Goal: Information Seeking & Learning: Understand process/instructions

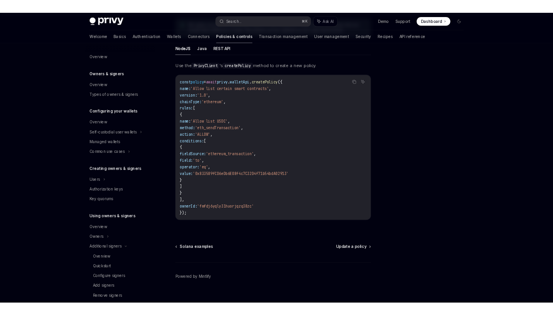
scroll to position [217, 0]
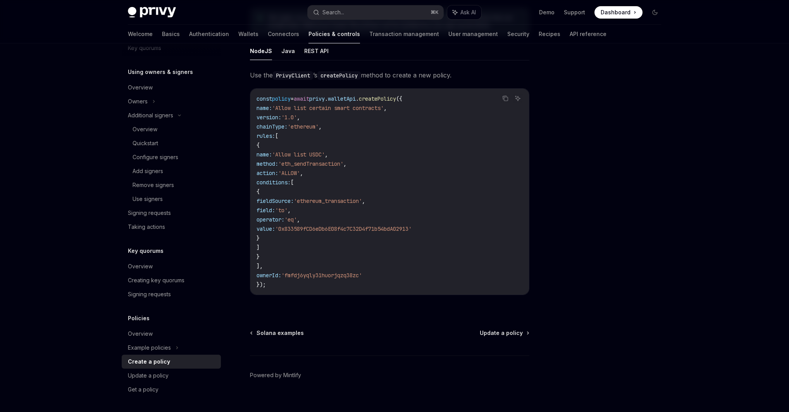
type textarea "*"
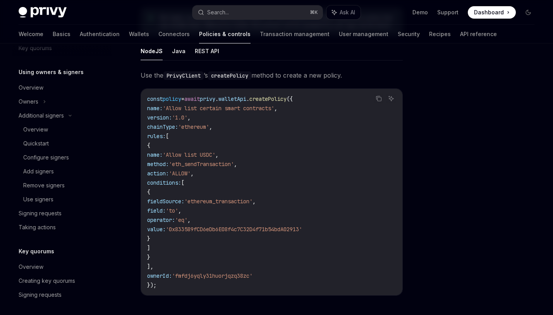
scroll to position [315, 0]
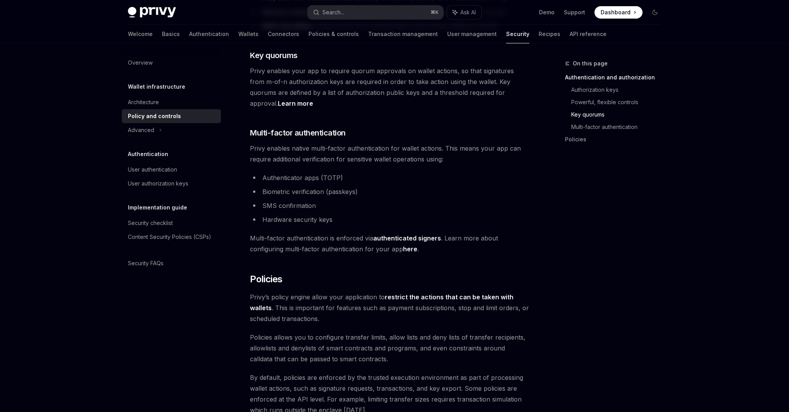
scroll to position [569, 0]
click at [135, 62] on div "Overview" at bounding box center [140, 62] width 25 height 9
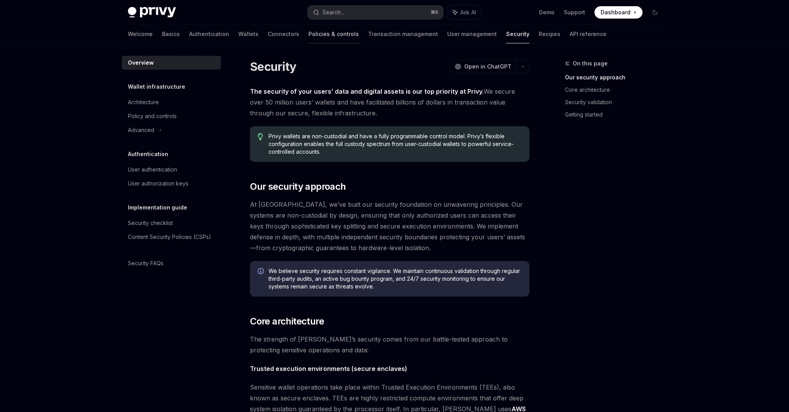
click at [309, 34] on link "Policies & controls" at bounding box center [334, 34] width 50 height 19
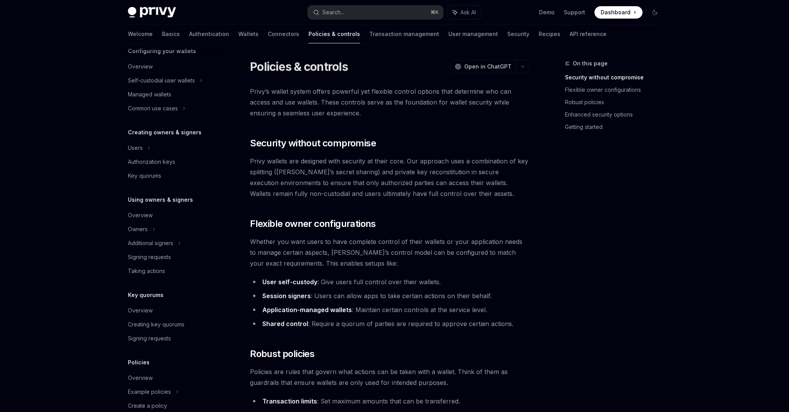
scroll to position [98, 0]
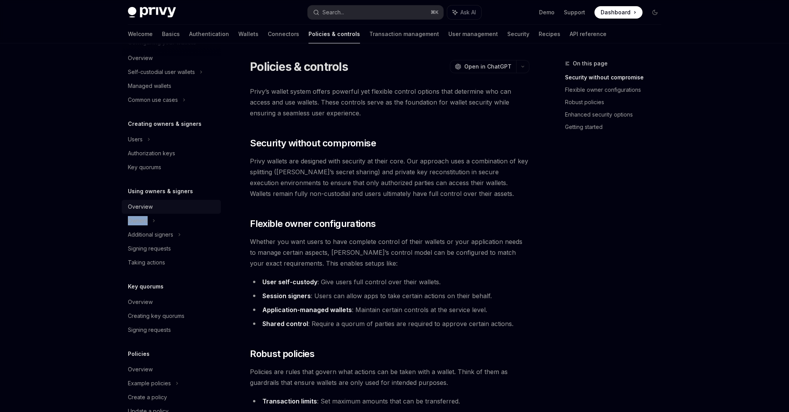
drag, startPoint x: 151, startPoint y: 222, endPoint x: 198, endPoint y: 203, distance: 50.9
click at [198, 26] on ul "Overview Owners Additional signers Signing requests Taking actions" at bounding box center [171, 12] width 99 height 28
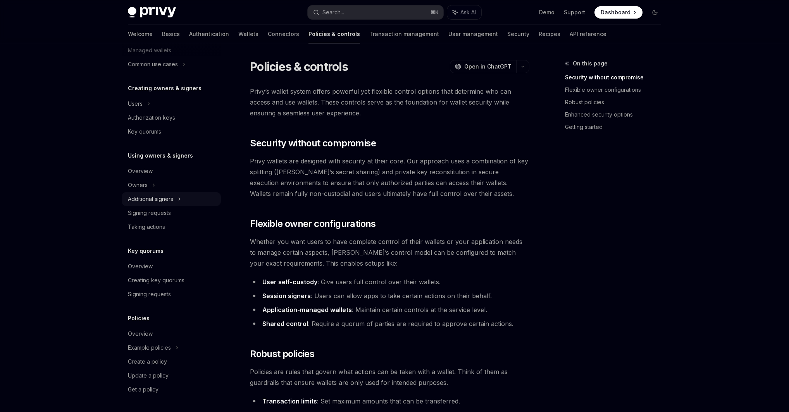
click at [163, 203] on div "Additional signers" at bounding box center [150, 199] width 45 height 9
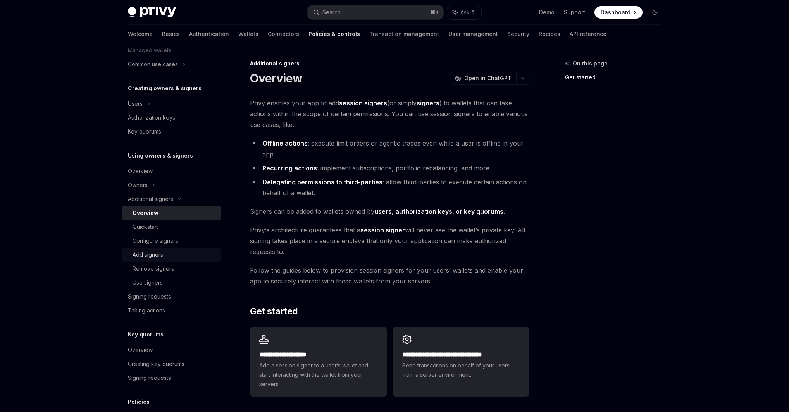
click at [153, 255] on div "Add signers" at bounding box center [148, 254] width 31 height 9
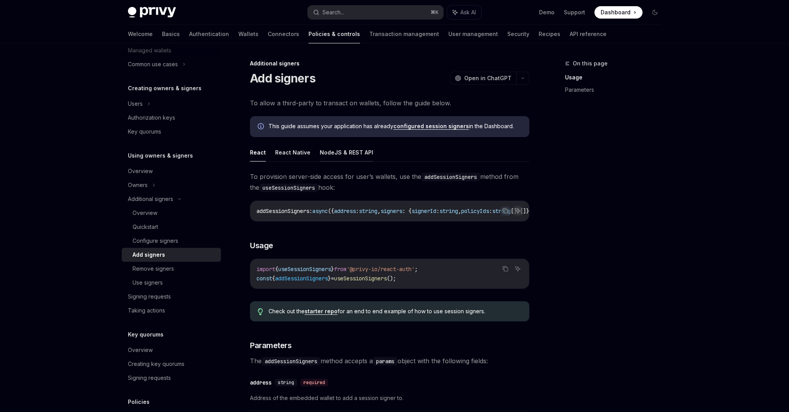
click at [349, 152] on button "NodeJS & REST API" at bounding box center [346, 152] width 53 height 18
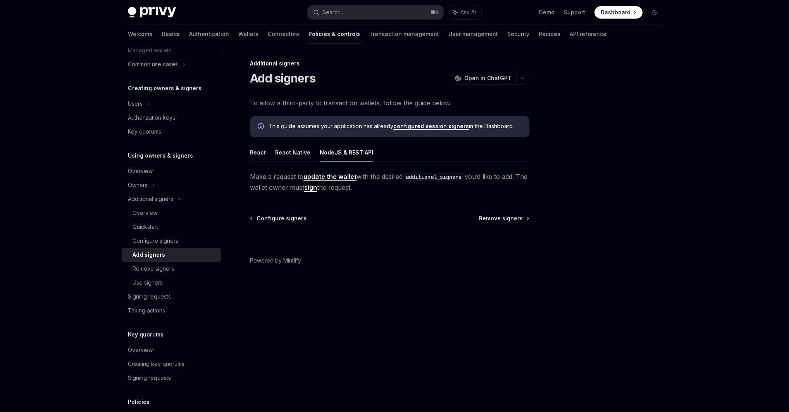
click at [332, 178] on link "update the wallet" at bounding box center [329, 177] width 53 height 8
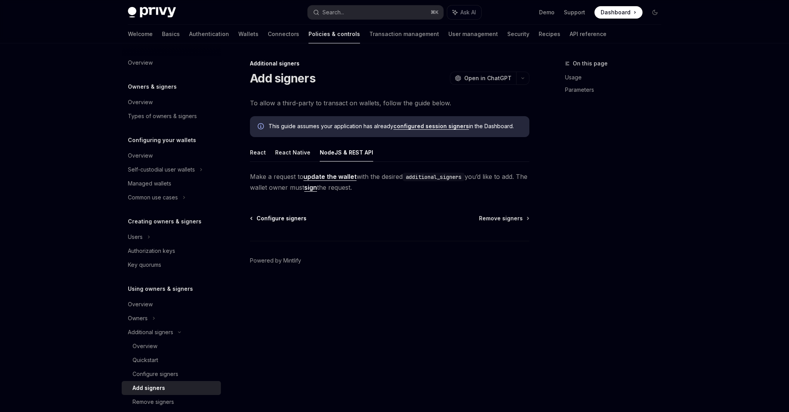
click at [295, 219] on span "Configure signers" at bounding box center [282, 219] width 50 height 8
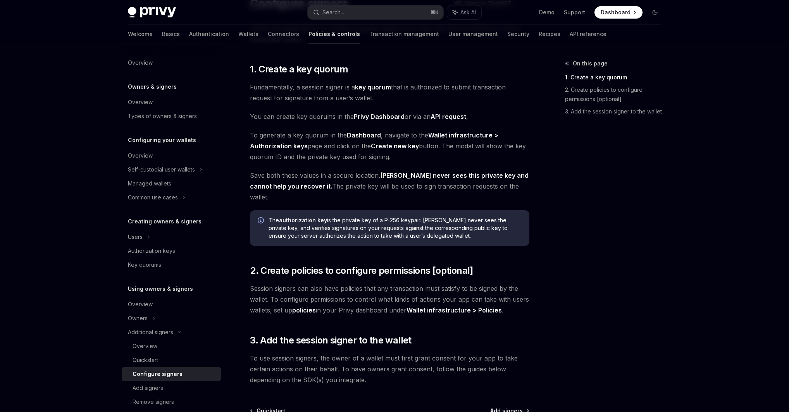
scroll to position [152, 0]
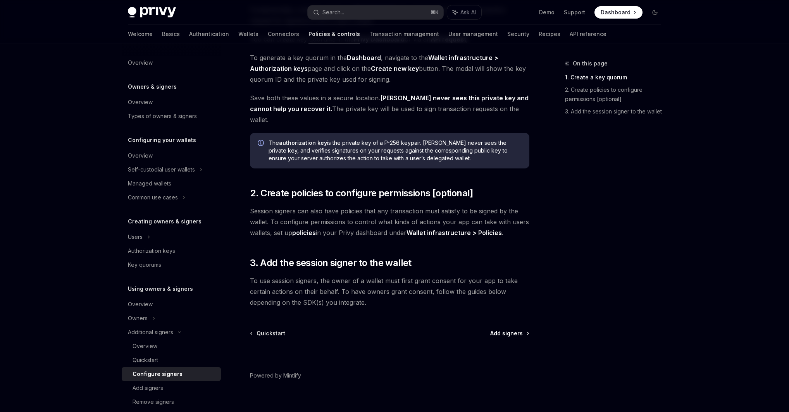
click at [504, 330] on span "Add signers" at bounding box center [506, 334] width 33 height 8
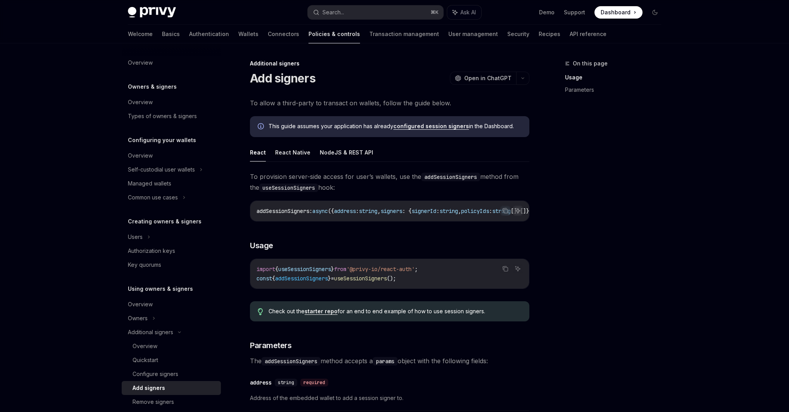
scroll to position [0, 0]
click at [350, 151] on button "NodeJS & REST API" at bounding box center [346, 152] width 53 height 18
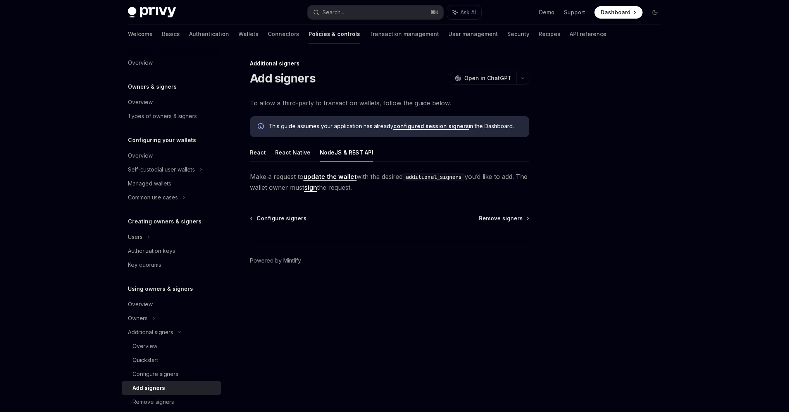
click at [441, 176] on code "additional_signers" at bounding box center [434, 177] width 62 height 9
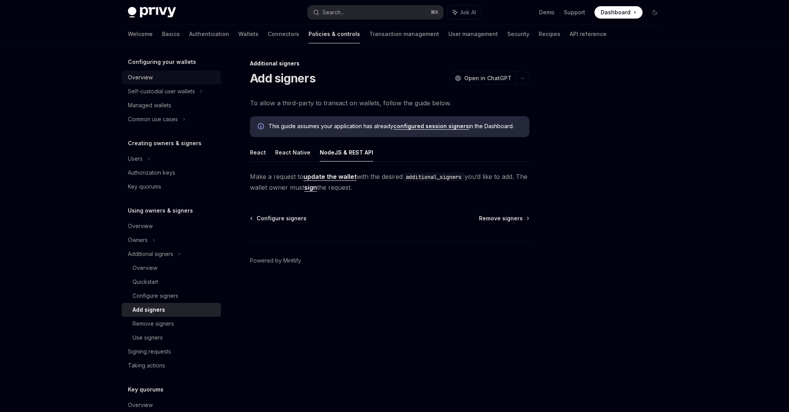
scroll to position [91, 0]
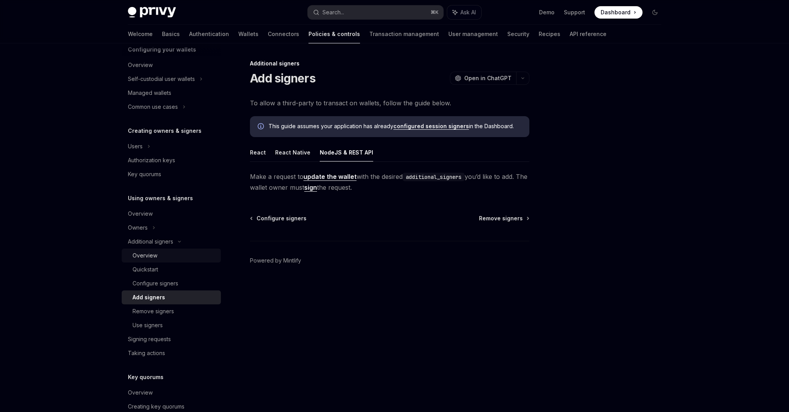
click at [157, 260] on div "Overview" at bounding box center [175, 255] width 84 height 9
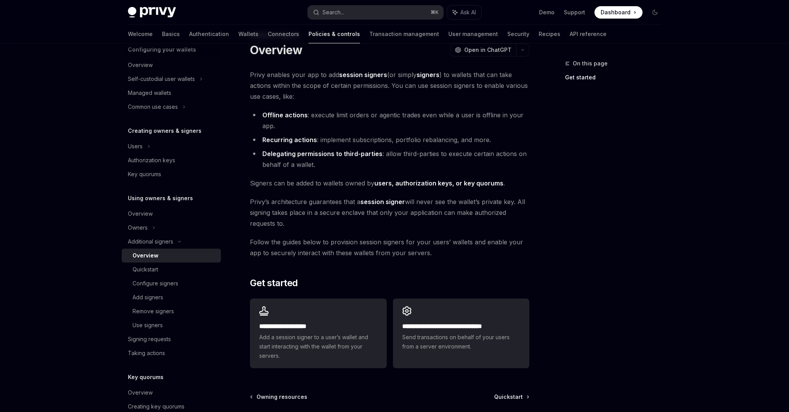
scroll to position [29, 0]
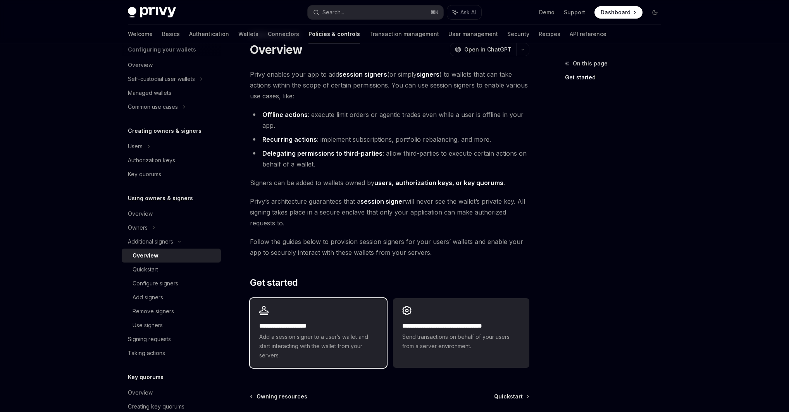
click at [327, 348] on span "Add a session signer to a user’s wallet and start interacting with the wallet f…" at bounding box center [318, 347] width 118 height 28
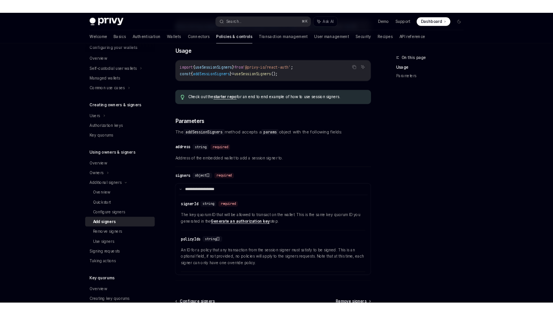
scroll to position [192, 0]
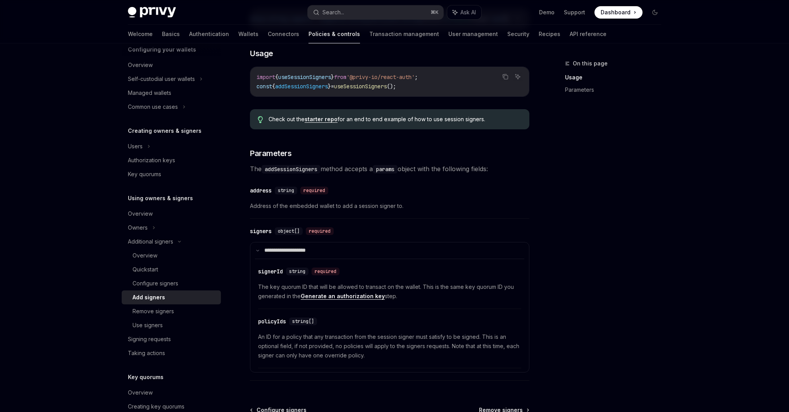
type textarea "*"
